Goal: Book appointment/travel/reservation

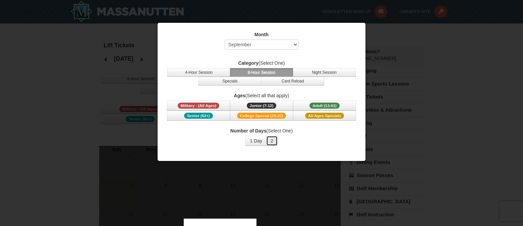
click at [270, 143] on button "2" at bounding box center [271, 141] width 11 height 10
click at [264, 47] on select "Select September October November December January February March April May Jun…" at bounding box center [262, 45] width 74 height 10
select select "12"
click at [225, 40] on select "Select September October November December January February March April May Jun…" at bounding box center [262, 45] width 74 height 10
click at [217, 105] on span "Military - (All Ages)" at bounding box center [199, 106] width 42 height 6
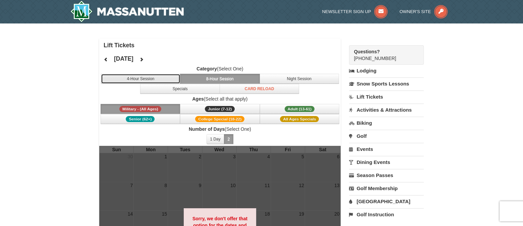
click at [152, 76] on button "4-Hour Session" at bounding box center [141, 79] width 80 height 10
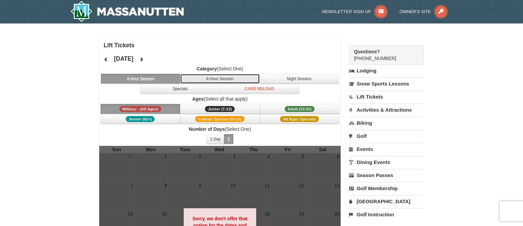
click at [228, 79] on button "8-Hour Session" at bounding box center [220, 79] width 80 height 10
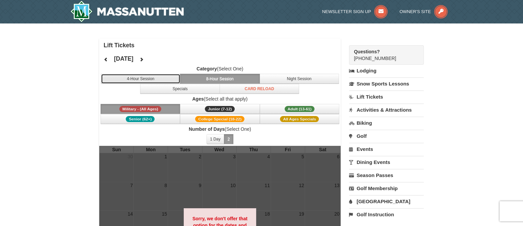
click at [134, 76] on button "4-Hour Session" at bounding box center [141, 79] width 80 height 10
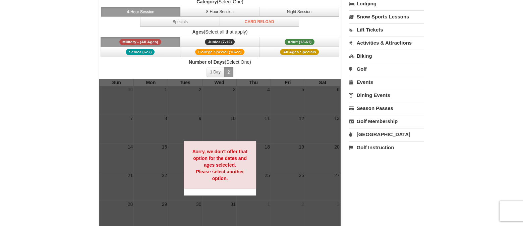
scroll to position [34, 0]
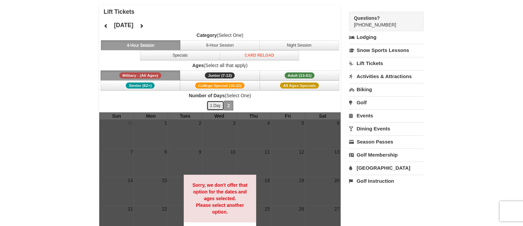
click at [216, 103] on button "1 Day" at bounding box center [216, 106] width 18 height 10
click at [216, 43] on button "8-Hour Session" at bounding box center [220, 45] width 80 height 10
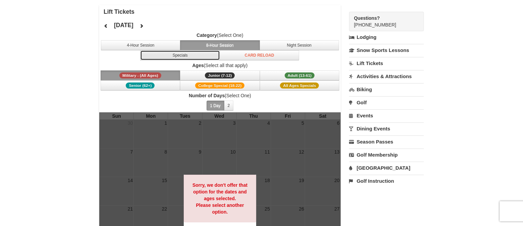
click at [196, 55] on button "Specials" at bounding box center [180, 55] width 80 height 10
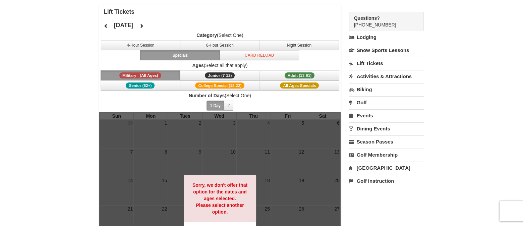
click at [317, 51] on span "4-Hour Session 8-Hour Session Night Session Specials Card Reload" at bounding box center [219, 50] width 241 height 20
click at [320, 45] on button "Night Session" at bounding box center [299, 45] width 80 height 10
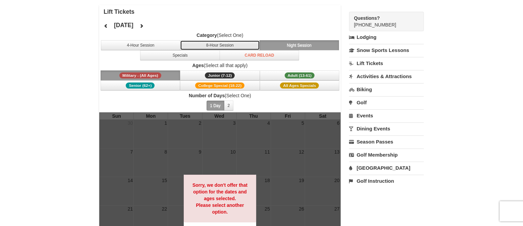
click at [237, 44] on button "8-Hour Session" at bounding box center [220, 45] width 80 height 10
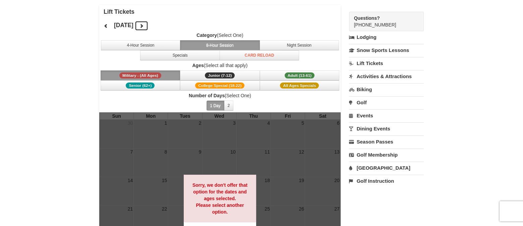
click at [144, 27] on icon at bounding box center [141, 25] width 5 height 5
click at [108, 24] on icon at bounding box center [106, 25] width 5 height 5
click at [107, 24] on icon at bounding box center [106, 25] width 5 height 5
click at [148, 25] on button at bounding box center [141, 26] width 13 height 10
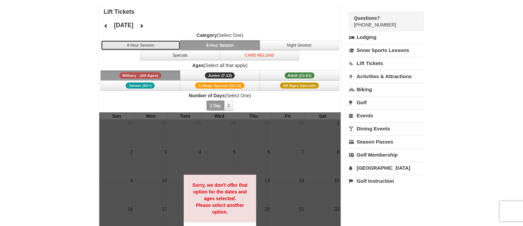
click at [164, 45] on button "4-Hour Session" at bounding box center [141, 45] width 80 height 10
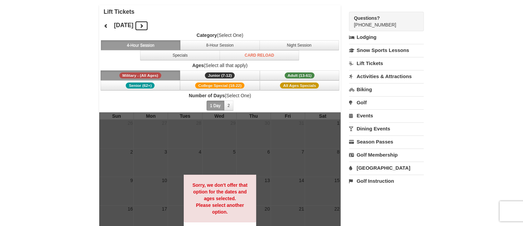
click at [148, 27] on button at bounding box center [141, 26] width 13 height 10
click at [168, 27] on div "[DATE] Category (Select One) 4-Hour Session 8-Hour Session Night Session Specia…" at bounding box center [219, 65] width 241 height 94
click at [144, 25] on icon at bounding box center [141, 25] width 5 height 5
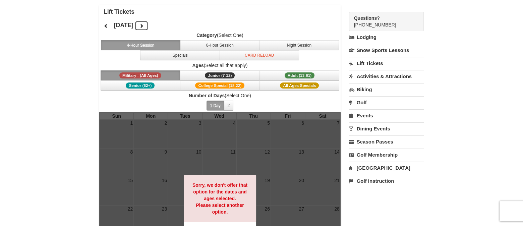
click at [144, 25] on icon at bounding box center [141, 25] width 5 height 5
click at [220, 168] on div at bounding box center [219, 201] width 241 height 179
drag, startPoint x: 193, startPoint y: 151, endPoint x: 189, endPoint y: 149, distance: 4.2
click at [190, 150] on div at bounding box center [219, 201] width 241 height 179
click at [189, 149] on div at bounding box center [219, 201] width 241 height 179
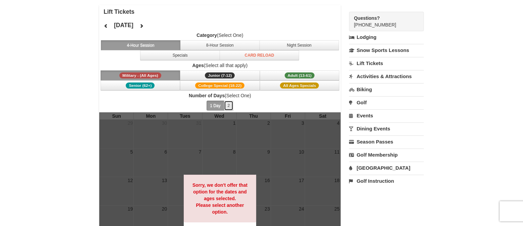
click at [231, 101] on button "2" at bounding box center [229, 106] width 10 height 10
click at [109, 24] on button at bounding box center [105, 26] width 13 height 10
click at [106, 25] on icon at bounding box center [106, 25] width 5 height 5
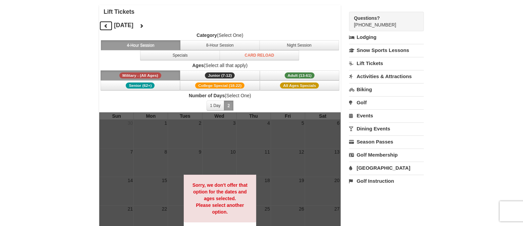
click at [104, 25] on icon at bounding box center [106, 25] width 5 height 5
click at [104, 26] on icon at bounding box center [106, 25] width 5 height 5
click at [144, 25] on icon at bounding box center [141, 25] width 5 height 5
click at [226, 75] on span "Junior (7-12)" at bounding box center [220, 75] width 30 height 6
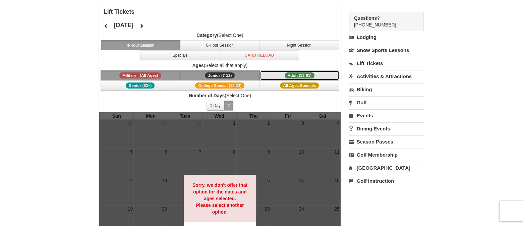
click at [310, 77] on span "Adult (13-61)" at bounding box center [300, 75] width 30 height 6
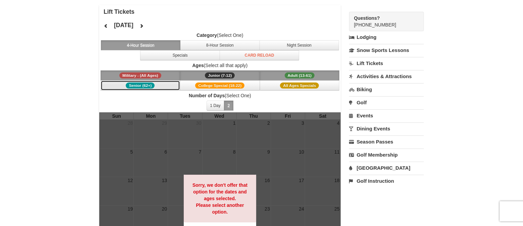
click at [166, 81] on button "Senior (62+)" at bounding box center [141, 85] width 80 height 10
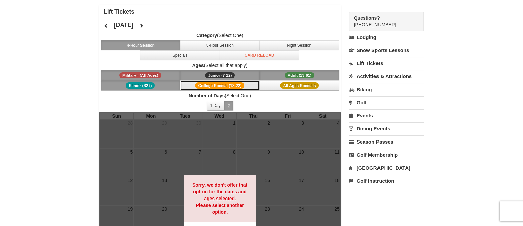
click at [214, 83] on span "College Special (18-22)" at bounding box center [219, 85] width 49 height 6
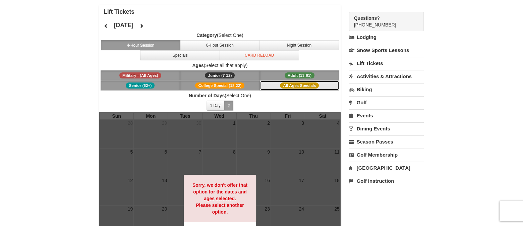
click at [283, 82] on span "All Ages Specials" at bounding box center [299, 85] width 39 height 6
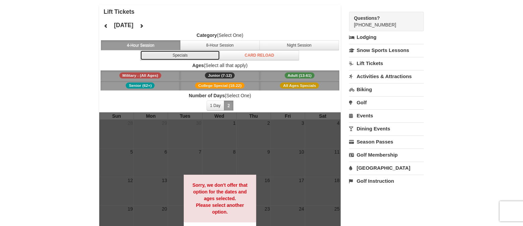
click at [179, 56] on button "Specials" at bounding box center [180, 55] width 80 height 10
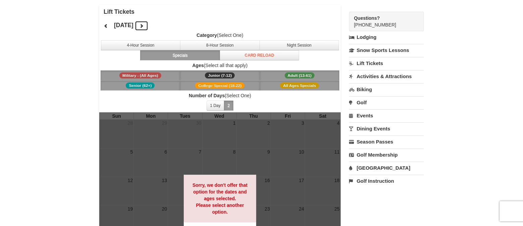
click at [148, 27] on button at bounding box center [141, 26] width 13 height 10
click at [144, 26] on icon at bounding box center [141, 25] width 5 height 5
click at [144, 25] on icon at bounding box center [141, 25] width 5 height 5
click at [370, 35] on link "Lodging" at bounding box center [386, 37] width 75 height 12
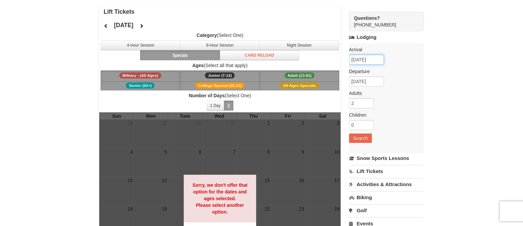
click at [361, 63] on input "[DATE]" at bounding box center [366, 60] width 35 height 10
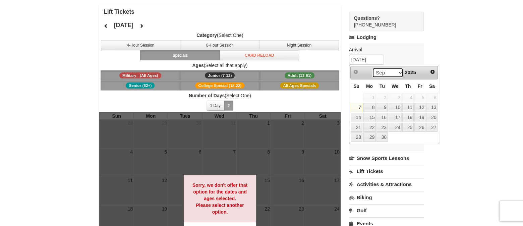
click at [397, 73] on select "Sep Oct Nov Dec" at bounding box center [387, 73] width 31 height 10
click at [422, 126] on link "26" at bounding box center [419, 127] width 11 height 9
type input "[DATE]"
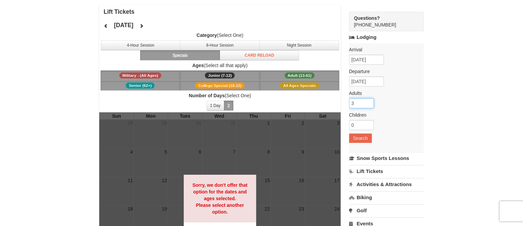
click at [368, 101] on input "3" at bounding box center [361, 103] width 25 height 10
type input "2"
click at [369, 104] on input "2" at bounding box center [361, 103] width 25 height 10
click at [364, 127] on input "0" at bounding box center [361, 125] width 25 height 10
click at [368, 122] on input "1" at bounding box center [361, 125] width 25 height 10
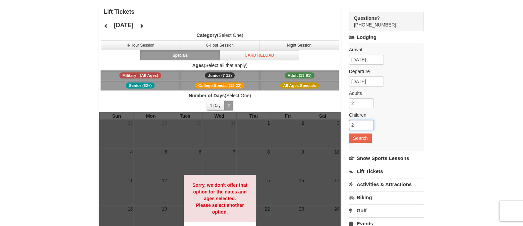
type input "2"
click at [369, 122] on input "2" at bounding box center [361, 125] width 25 height 10
click at [360, 138] on button "Search" at bounding box center [360, 137] width 23 height 9
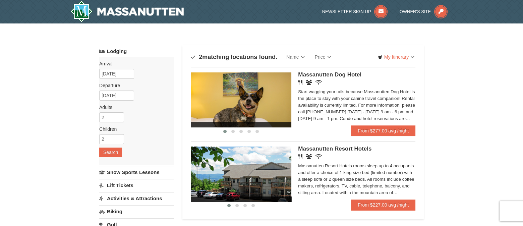
click at [43, 140] on div "× Categories Map List Filter My Itinerary Questions? [PHONE_NUMBER] Lodging Arr…" at bounding box center [261, 214] width 523 height 382
